Goal: Find contact information: Find contact information

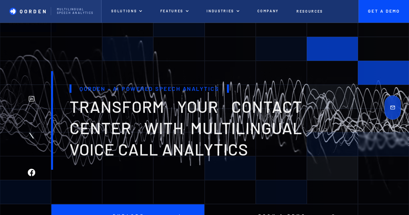
scroll to position [2409, 0]
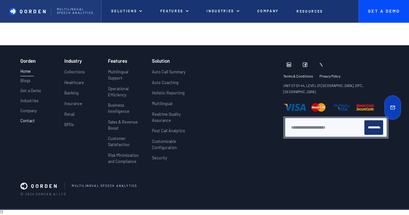
click at [26, 120] on p "Contact" at bounding box center [27, 120] width 15 height 5
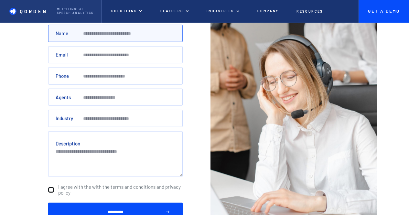
scroll to position [95, 0]
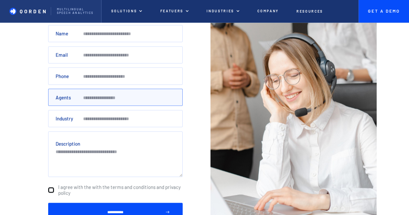
click at [182, 101] on input "**" at bounding box center [115, 97] width 134 height 17
type input "*"
click at [180, 96] on input "*" at bounding box center [115, 97] width 134 height 17
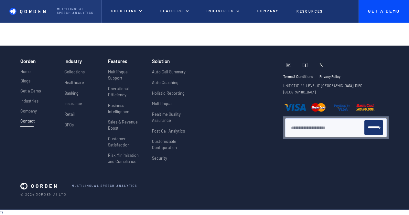
scroll to position [1115, 0]
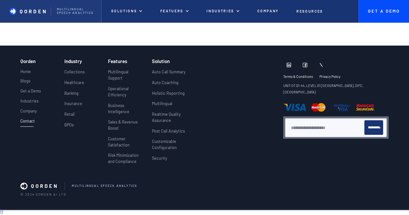
click at [289, 63] on img at bounding box center [289, 65] width 5 height 6
click at [212, 77] on div at bounding box center [240, 114] width 88 height 111
